Goal: Information Seeking & Learning: Learn about a topic

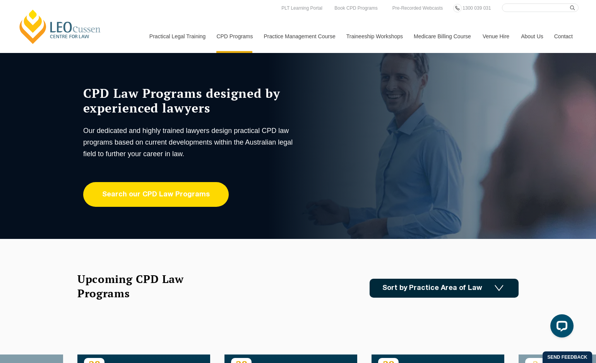
click at [151, 198] on link "Search our CPD Law Programs" at bounding box center [155, 194] width 145 height 25
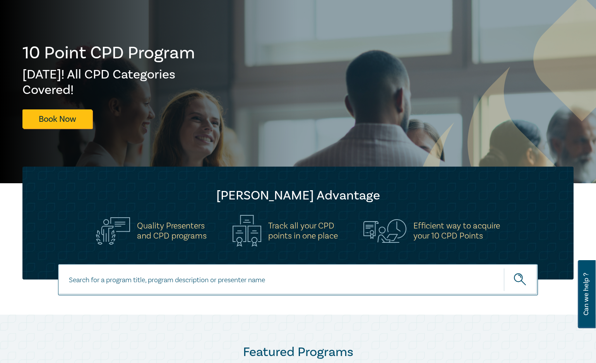
scroll to position [155, 0]
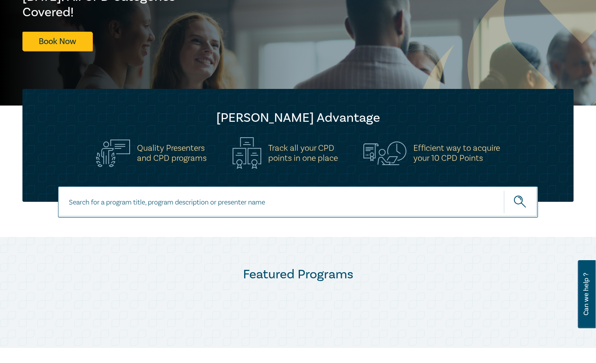
click at [119, 206] on input at bounding box center [298, 201] width 480 height 31
type input "conflicts of interest"
click at [503, 190] on button "submit" at bounding box center [520, 202] width 34 height 24
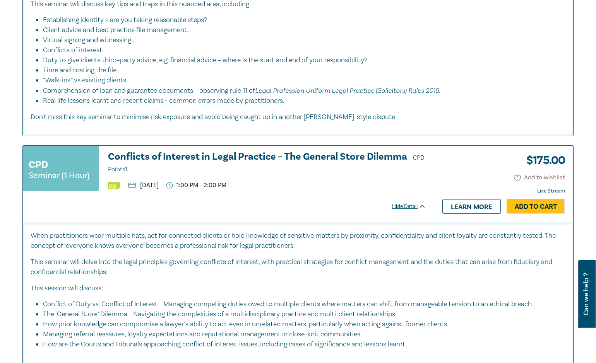
scroll to position [580, 0]
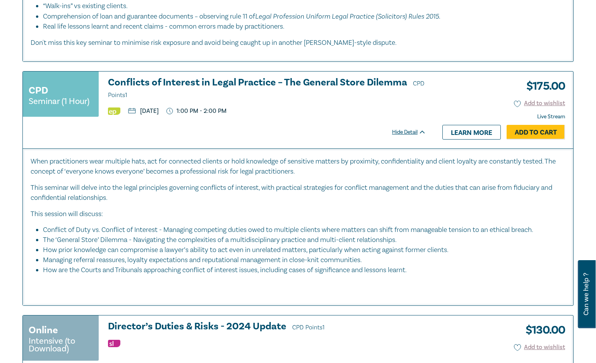
click at [152, 78] on h3 "Conflicts of Interest in Legal Practice – The General Store Dilemma CPD Points 1" at bounding box center [267, 88] width 318 height 23
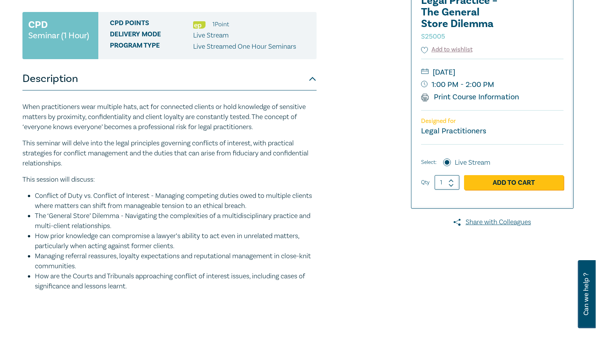
scroll to position [155, 0]
